Goal: Communication & Community: Ask a question

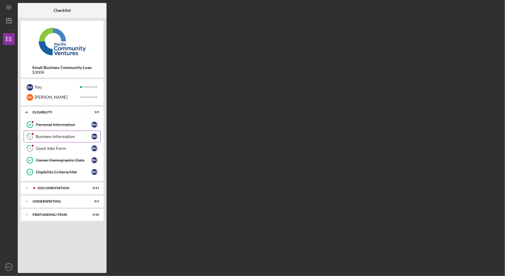
click at [65, 138] on div "Business Information" at bounding box center [64, 136] width 56 height 5
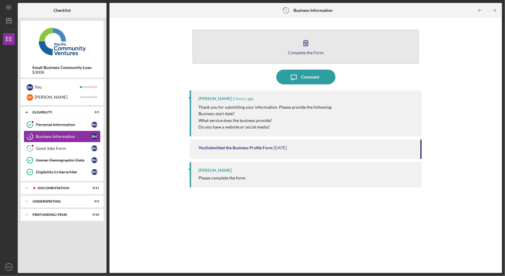
click at [314, 53] on div "Complete the Form" at bounding box center [306, 52] width 36 height 4
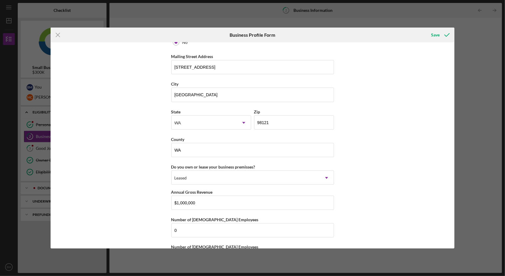
scroll to position [589, 0]
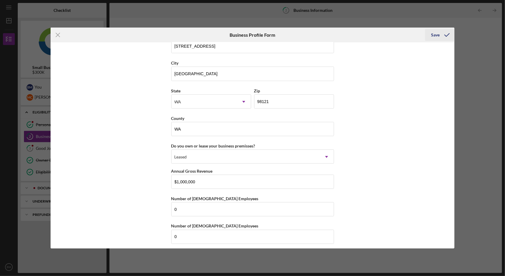
drag, startPoint x: 439, startPoint y: 34, endPoint x: 435, endPoint y: 30, distance: 6.1
click at [435, 30] on div "Save" at bounding box center [435, 35] width 9 height 12
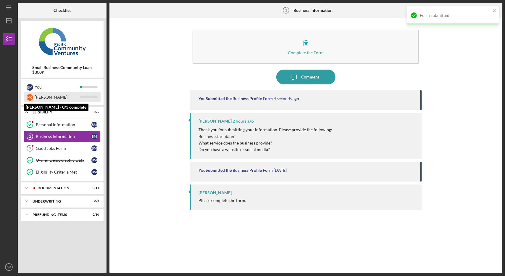
click at [49, 99] on div "[PERSON_NAME]" at bounding box center [57, 97] width 45 height 10
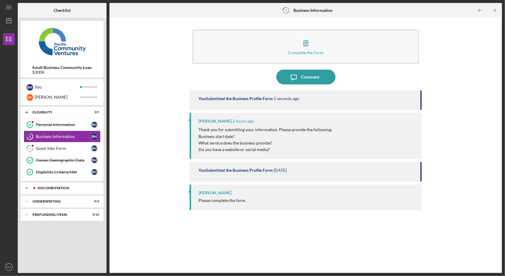
click at [40, 186] on div "Documentation" at bounding box center [67, 188] width 59 height 4
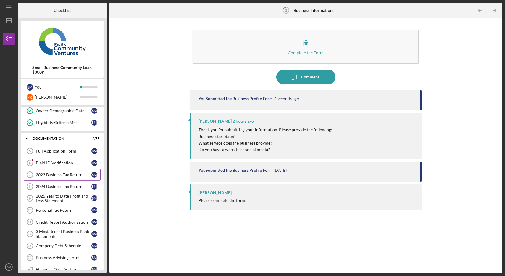
scroll to position [84, 0]
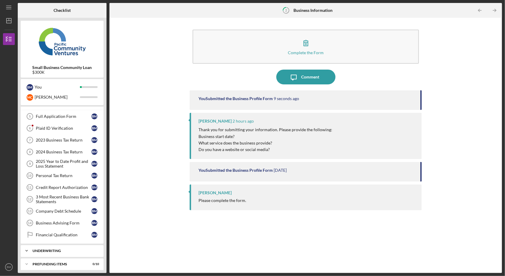
click at [55, 245] on div "Icon/Expander Underwriting 0 / 2" at bounding box center [62, 251] width 83 height 12
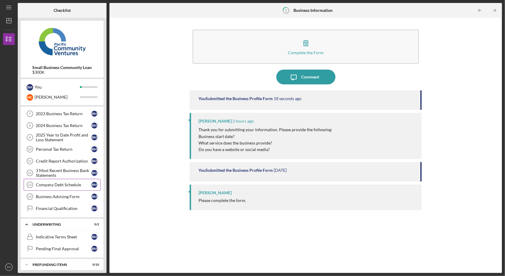
scroll to position [0, 0]
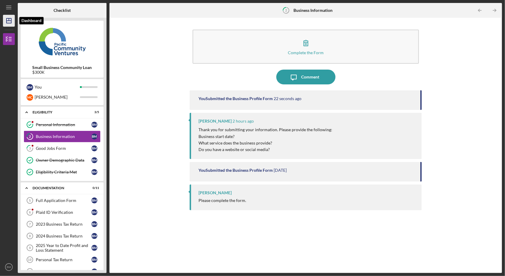
click at [5, 20] on icon "Icon/Dashboard" at bounding box center [8, 20] width 15 height 15
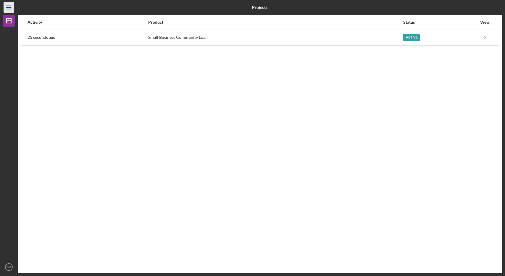
click at [9, 7] on line "button" at bounding box center [8, 7] width 5 height 0
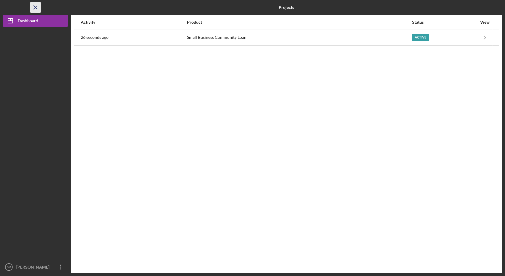
click at [40, 12] on icon "Icon/Menu Close" at bounding box center [35, 7] width 13 height 13
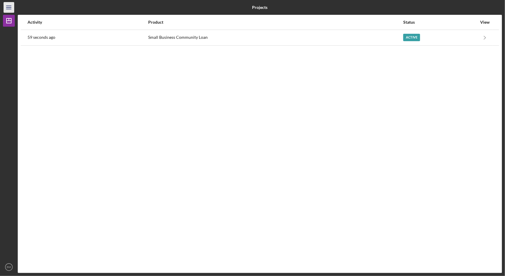
click at [12, 3] on icon "Icon/Menu" at bounding box center [8, 7] width 13 height 13
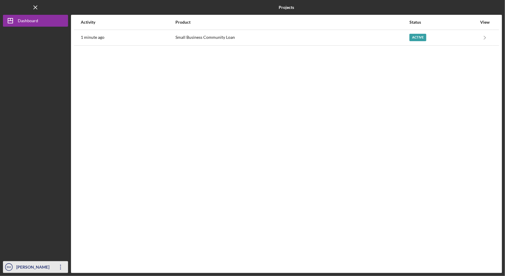
click at [22, 265] on div "[PERSON_NAME]" at bounding box center [34, 267] width 38 height 13
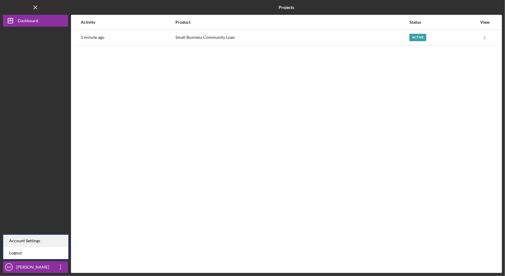
click at [45, 243] on div "Account Settings" at bounding box center [35, 241] width 65 height 12
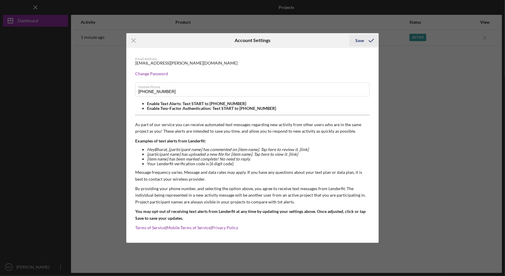
click at [372, 37] on icon "submit" at bounding box center [371, 40] width 15 height 15
click at [131, 35] on icon "Icon/Menu Close" at bounding box center [133, 40] width 15 height 15
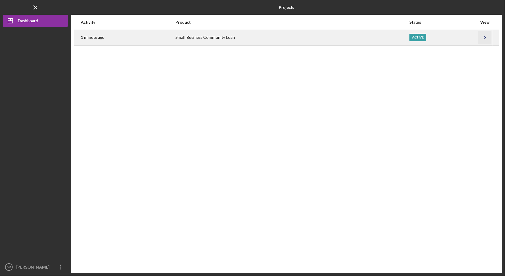
click at [491, 35] on icon "Icon/Navigate" at bounding box center [484, 37] width 13 height 13
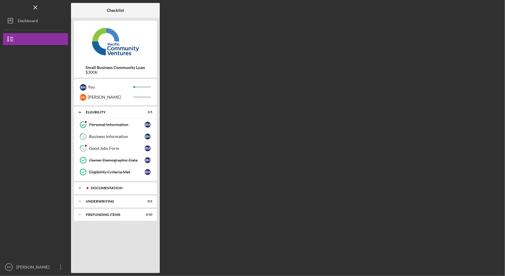
click at [97, 188] on div "Icon/Expander Documentation 0 / 11" at bounding box center [115, 188] width 83 height 12
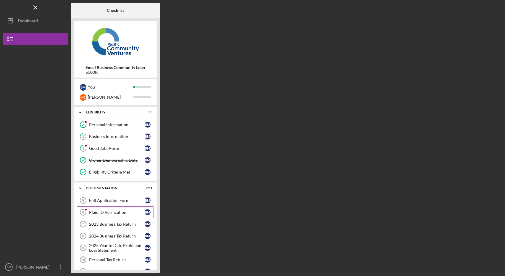
scroll to position [84, 0]
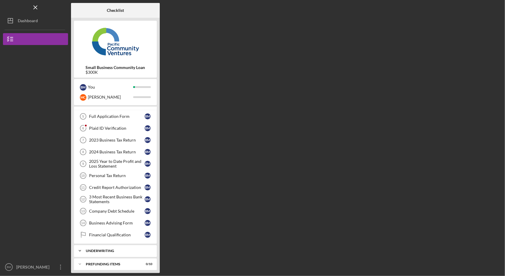
click at [107, 249] on div "Icon/Expander Underwriting 0 / 2" at bounding box center [115, 251] width 83 height 12
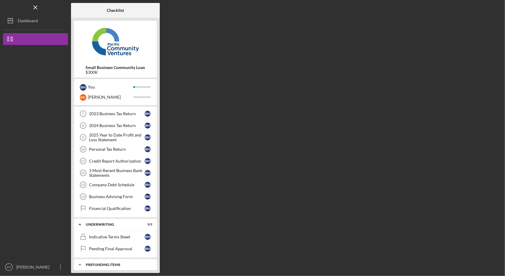
click at [109, 259] on div "Icon/Expander Prefunding Items 0 / 10" at bounding box center [115, 265] width 83 height 12
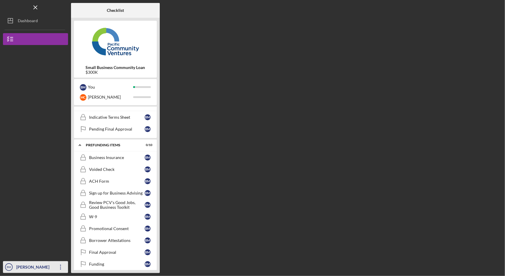
click at [55, 266] on icon "Icon/Overflow" at bounding box center [60, 266] width 15 height 15
click at [44, 213] on div at bounding box center [35, 207] width 65 height 108
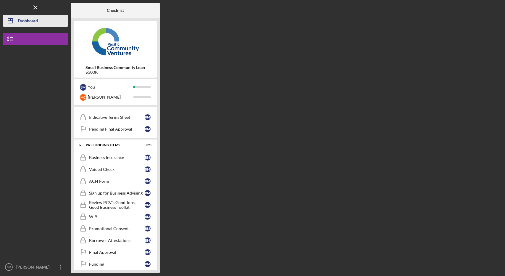
click at [36, 23] on div "Dashboard" at bounding box center [28, 21] width 20 height 13
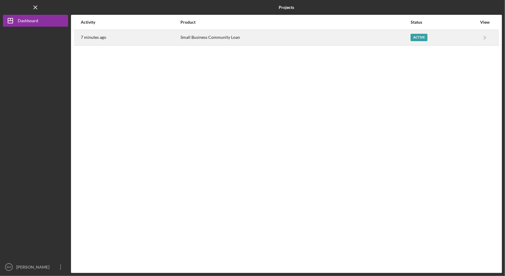
click at [223, 35] on div "Small Business Community Loan" at bounding box center [295, 37] width 230 height 15
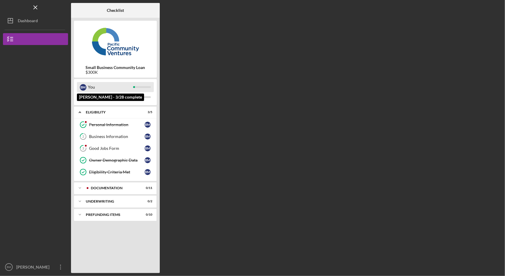
click at [138, 84] on div "B M You" at bounding box center [115, 87] width 77 height 10
click at [129, 86] on div "You" at bounding box center [110, 87] width 45 height 10
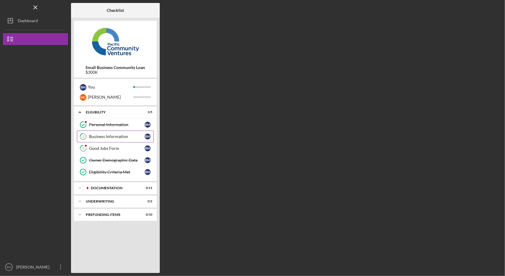
click at [115, 138] on div "Business Information" at bounding box center [117, 136] width 56 height 5
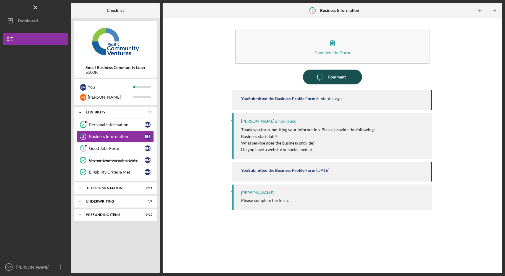
click at [322, 83] on icon "Icon/Message" at bounding box center [320, 77] width 15 height 15
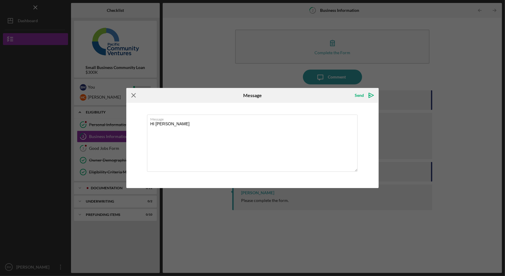
type textarea "HI [PERSON_NAME]"
click at [135, 96] on icon "Icon/Menu Close" at bounding box center [133, 95] width 15 height 15
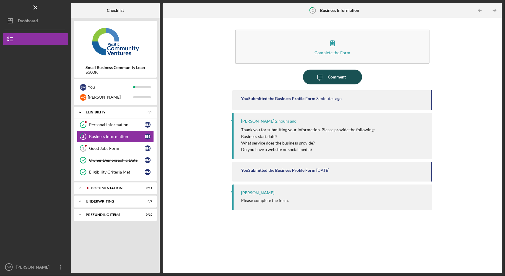
click at [324, 80] on icon "Icon/Message" at bounding box center [320, 77] width 15 height 15
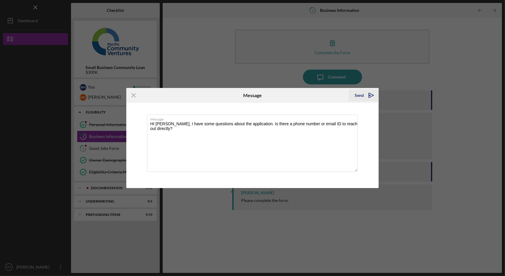
type textarea "HI [PERSON_NAME], I have some questions about the application. Is there a phone…"
click at [358, 99] on div "Send" at bounding box center [359, 95] width 9 height 12
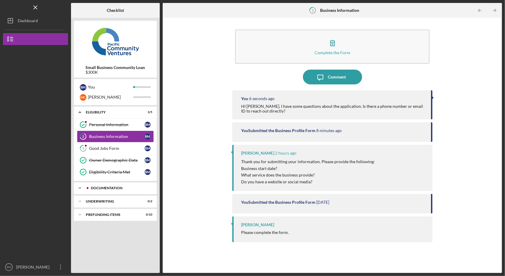
click at [77, 190] on icon "Icon/Expander" at bounding box center [80, 188] width 12 height 12
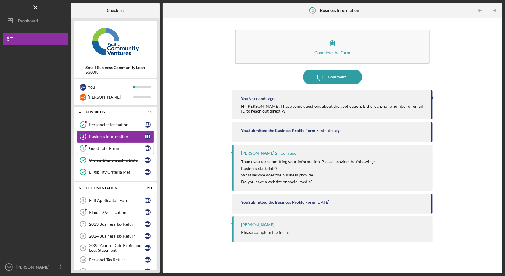
click at [118, 149] on div "Good Jobs Form" at bounding box center [117, 148] width 56 height 5
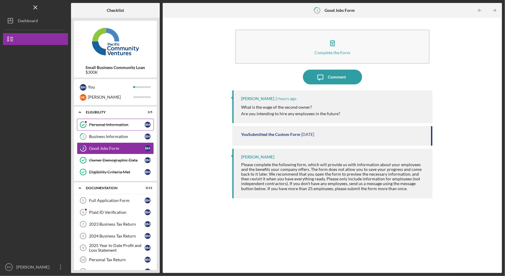
click at [112, 123] on div "Personal Information" at bounding box center [117, 124] width 56 height 5
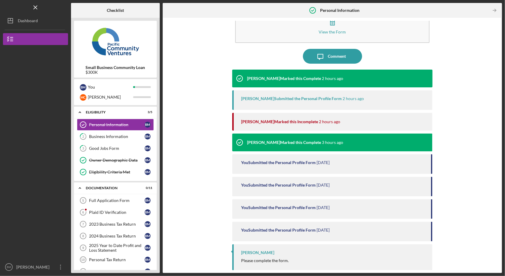
scroll to position [21, 0]
click at [124, 134] on div "Business Information" at bounding box center [117, 136] width 56 height 5
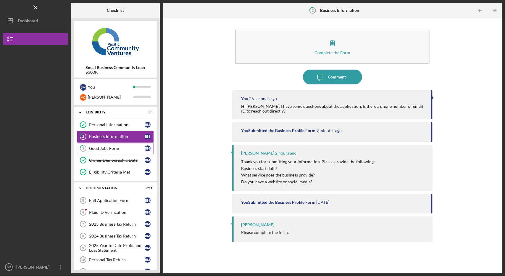
click at [117, 148] on div "Good Jobs Form" at bounding box center [117, 148] width 56 height 5
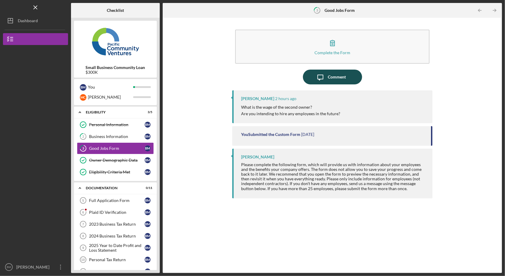
click at [314, 76] on button "Icon/Message Comment" at bounding box center [332, 77] width 59 height 15
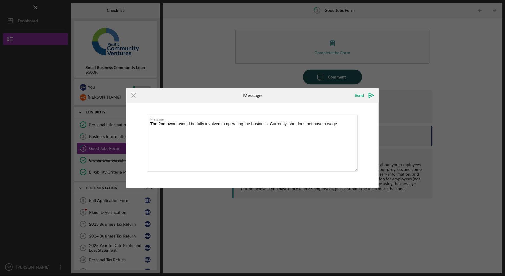
type textarea "The 2nd owner would be fully involved in operating the business. Currently, she…"
click at [198, 123] on textarea "The 2nd owner would be fully involved in operating the business. Currently, she…" at bounding box center [252, 143] width 211 height 57
click at [130, 96] on icon "Icon/Menu Close" at bounding box center [133, 95] width 15 height 15
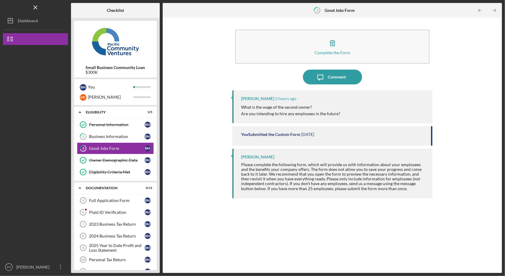
click at [318, 112] on p "Are you intending to hire any employees in the future?" at bounding box center [290, 113] width 99 height 7
click at [330, 72] on div "Comment" at bounding box center [337, 77] width 18 height 15
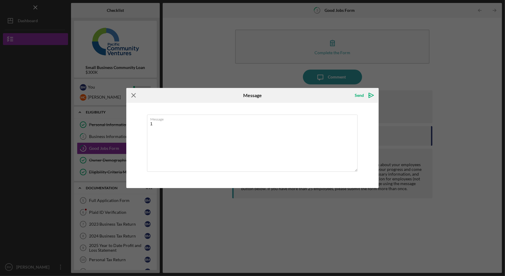
type textarea "1"
click at [138, 97] on icon "Icon/Menu Close" at bounding box center [133, 95] width 15 height 15
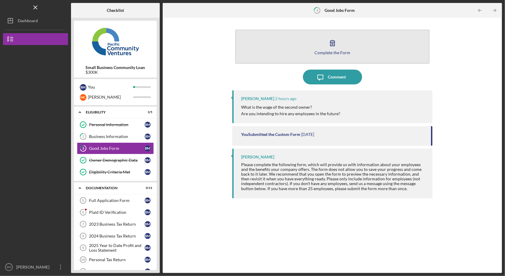
click at [328, 54] on button "Complete the Form Form" at bounding box center [332, 47] width 194 height 34
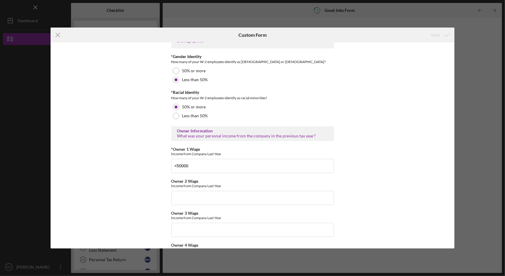
scroll to position [863, 0]
click at [211, 151] on div "Income from Company Last Year" at bounding box center [252, 153] width 163 height 4
click at [188, 163] on input "<50000" at bounding box center [252, 166] width 163 height 14
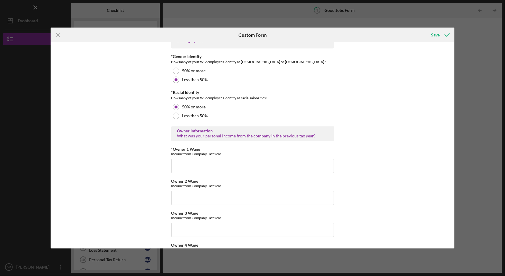
click at [141, 168] on div "Good Jobs Form *Number of [DEMOGRAPHIC_DATA] Owner Employment Please input all …" at bounding box center [253, 145] width 404 height 206
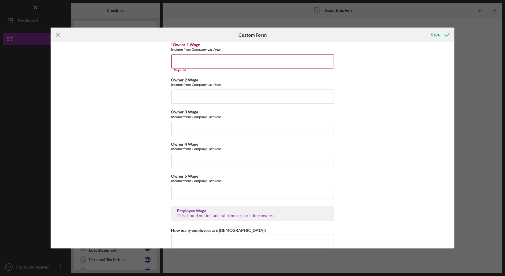
scroll to position [969, 0]
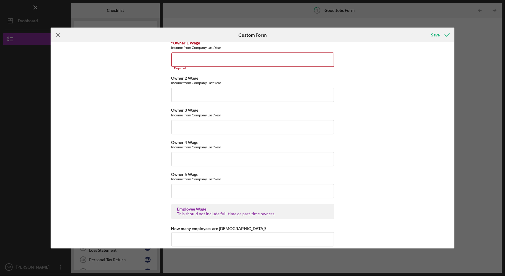
click at [59, 30] on icon "Icon/Menu Close" at bounding box center [58, 35] width 15 height 15
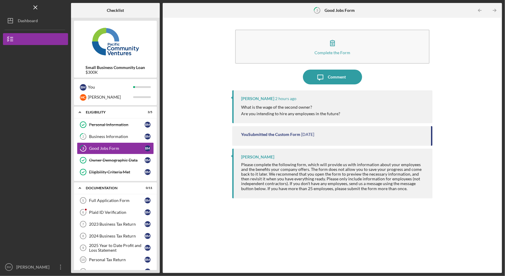
scroll to position [84, 0]
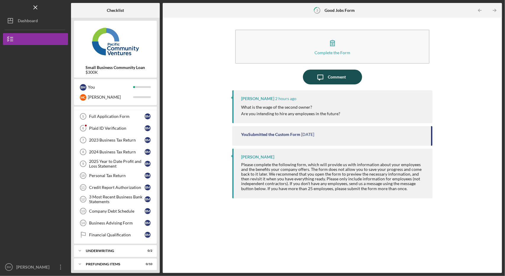
click at [329, 82] on div "Comment" at bounding box center [337, 77] width 18 height 15
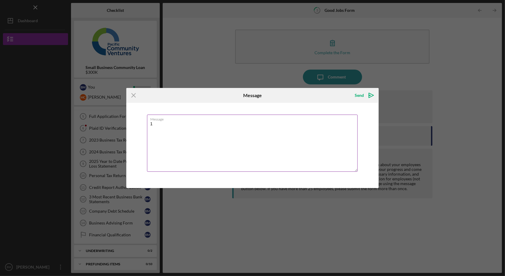
click at [230, 124] on textarea "1" at bounding box center [252, 143] width 211 height 57
type textarea "The information could be"
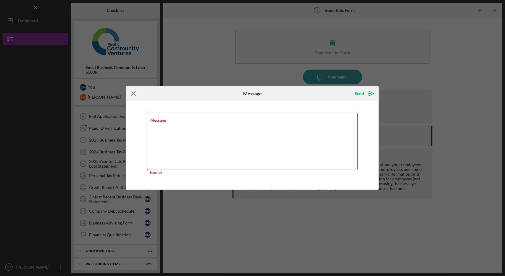
click at [136, 93] on icon "Icon/Menu Close" at bounding box center [133, 93] width 15 height 15
